Goal: Information Seeking & Learning: Understand process/instructions

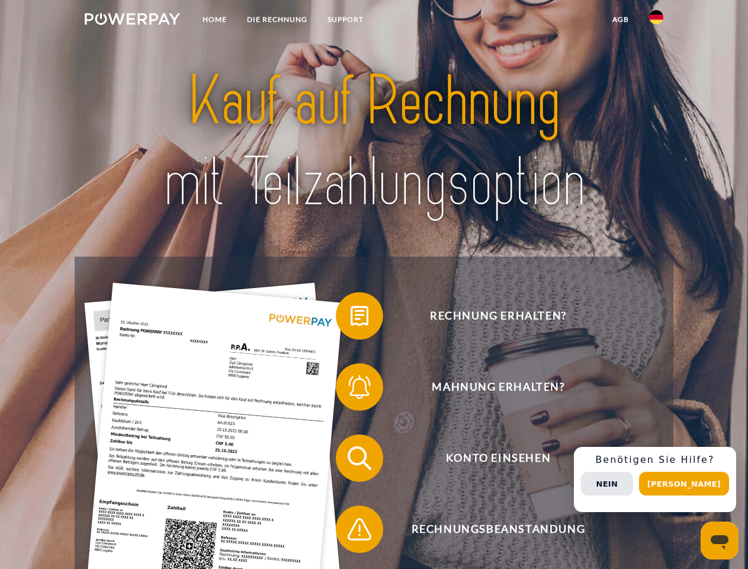
click at [132, 21] on img at bounding box center [132, 19] width 95 height 12
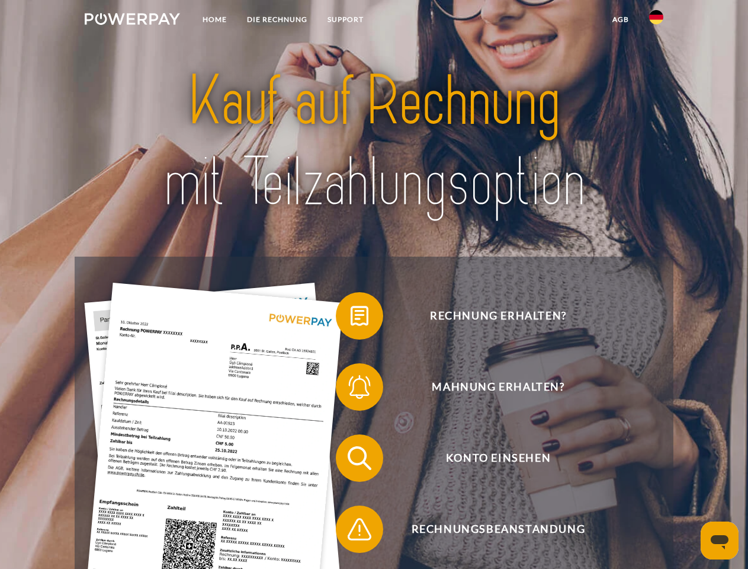
click at [656, 21] on img at bounding box center [656, 17] width 14 height 14
click at [620, 20] on link "agb" at bounding box center [620, 19] width 37 height 21
click at [351, 318] on span at bounding box center [341, 315] width 59 height 59
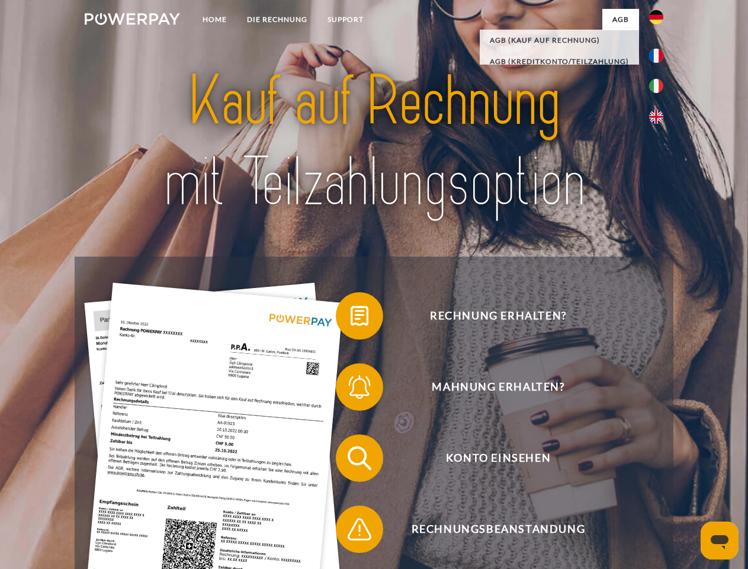
click at [351, 389] on span at bounding box center [341, 386] width 59 height 59
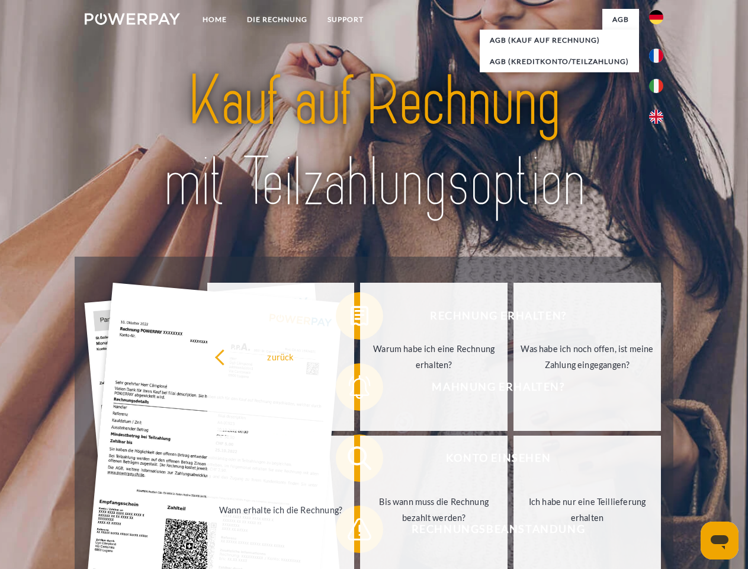
click at [360, 460] on link "Bis wann muss die Rechnung bezahlt werden?" at bounding box center [434, 509] width 148 height 148
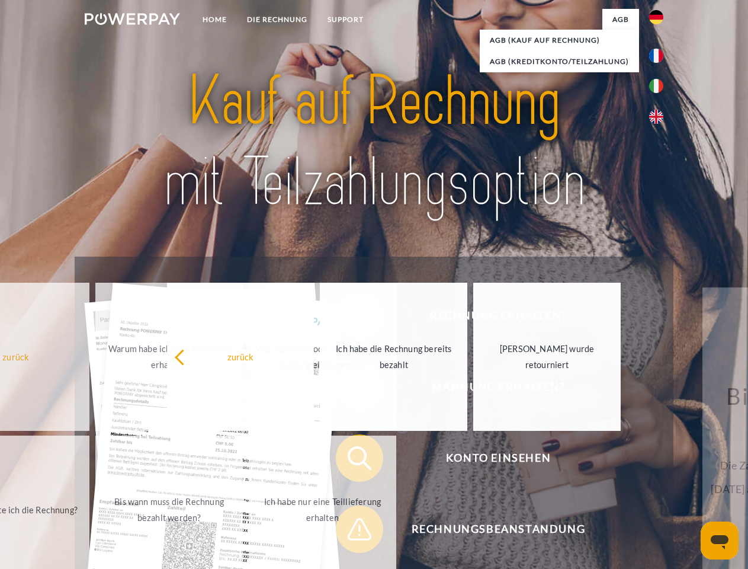
click at [351, 531] on span at bounding box center [341, 528] width 59 height 59
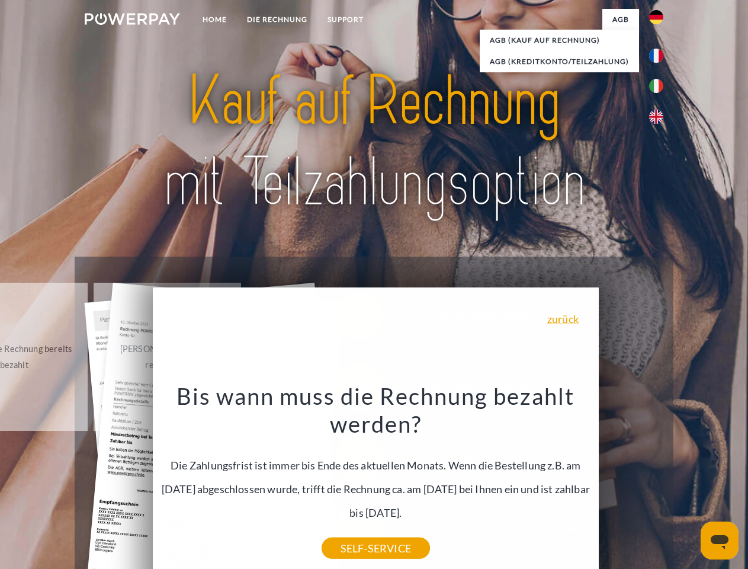
click at [659, 479] on div "Rechnung erhalten? Mahnung erhalten? Konto einsehen" at bounding box center [374, 494] width 598 height 474
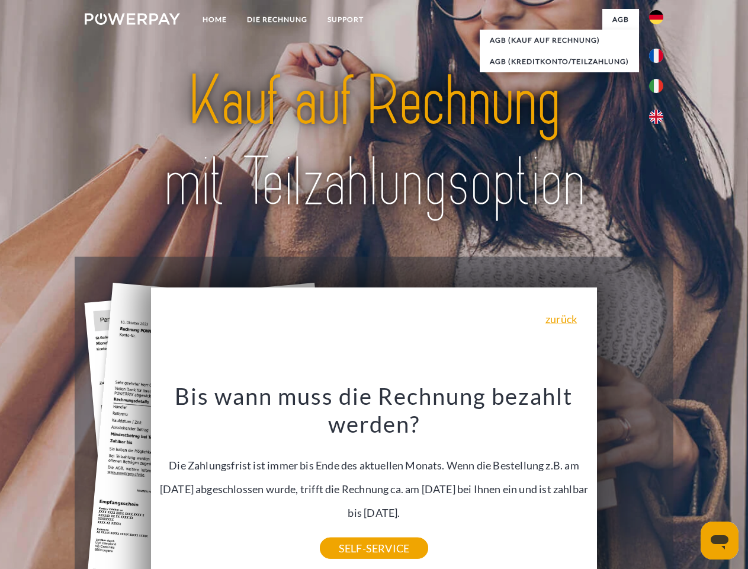
click at [630, 482] on span "Konto einsehen" at bounding box center [498, 457] width 290 height 47
click at [688, 483] on header "Home DIE RECHNUNG SUPPORT" at bounding box center [374, 409] width 748 height 818
